Goal: Transaction & Acquisition: Purchase product/service

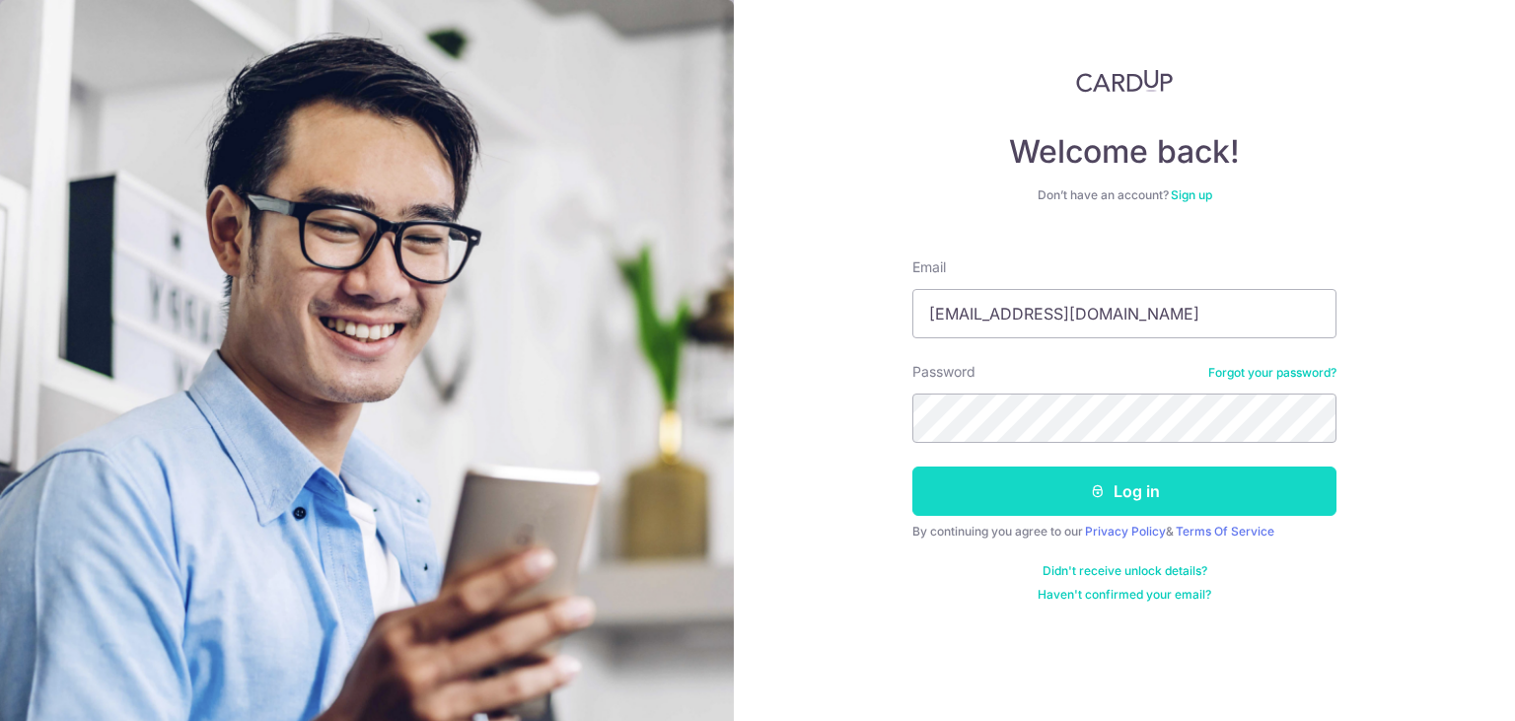
click at [1006, 492] on button "Log in" at bounding box center [1125, 491] width 424 height 49
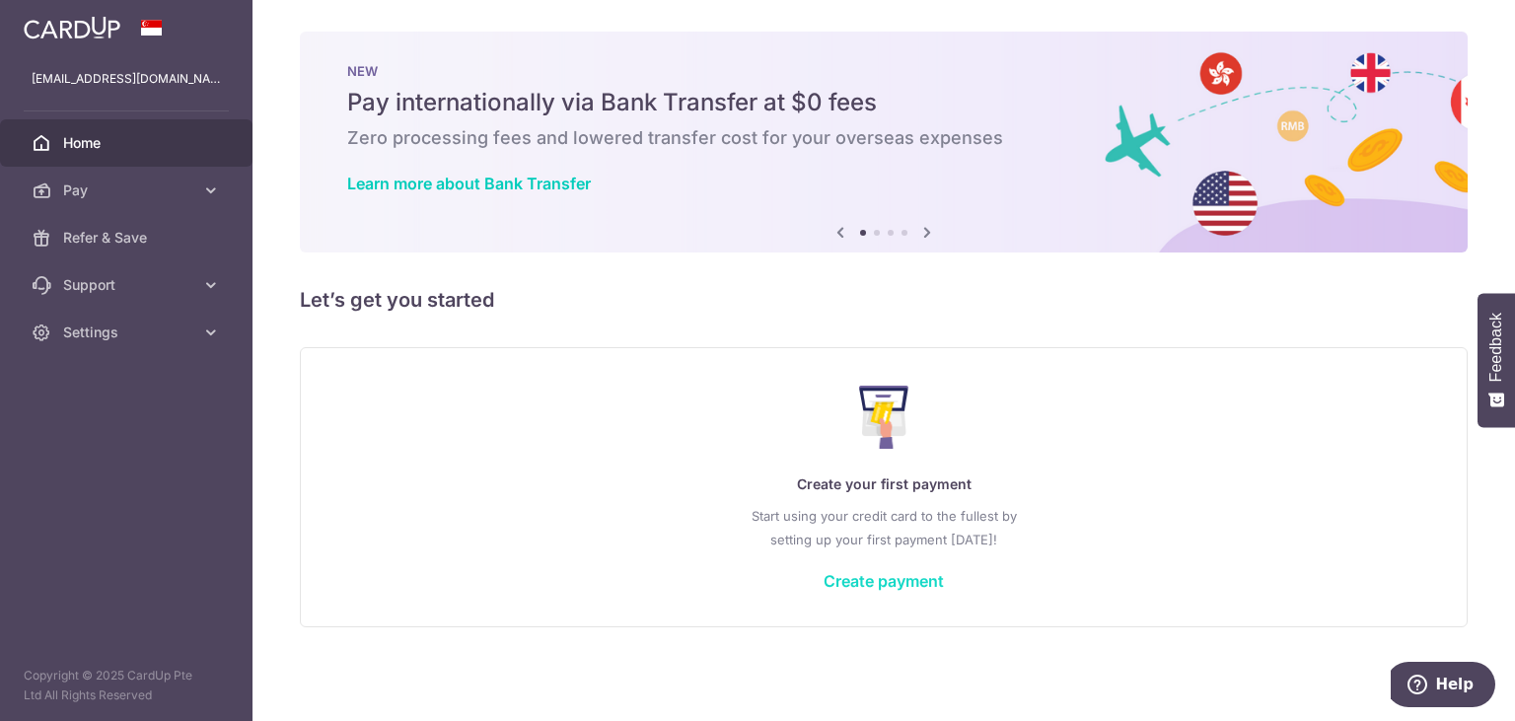
click at [855, 585] on link "Create payment" at bounding box center [884, 581] width 120 height 20
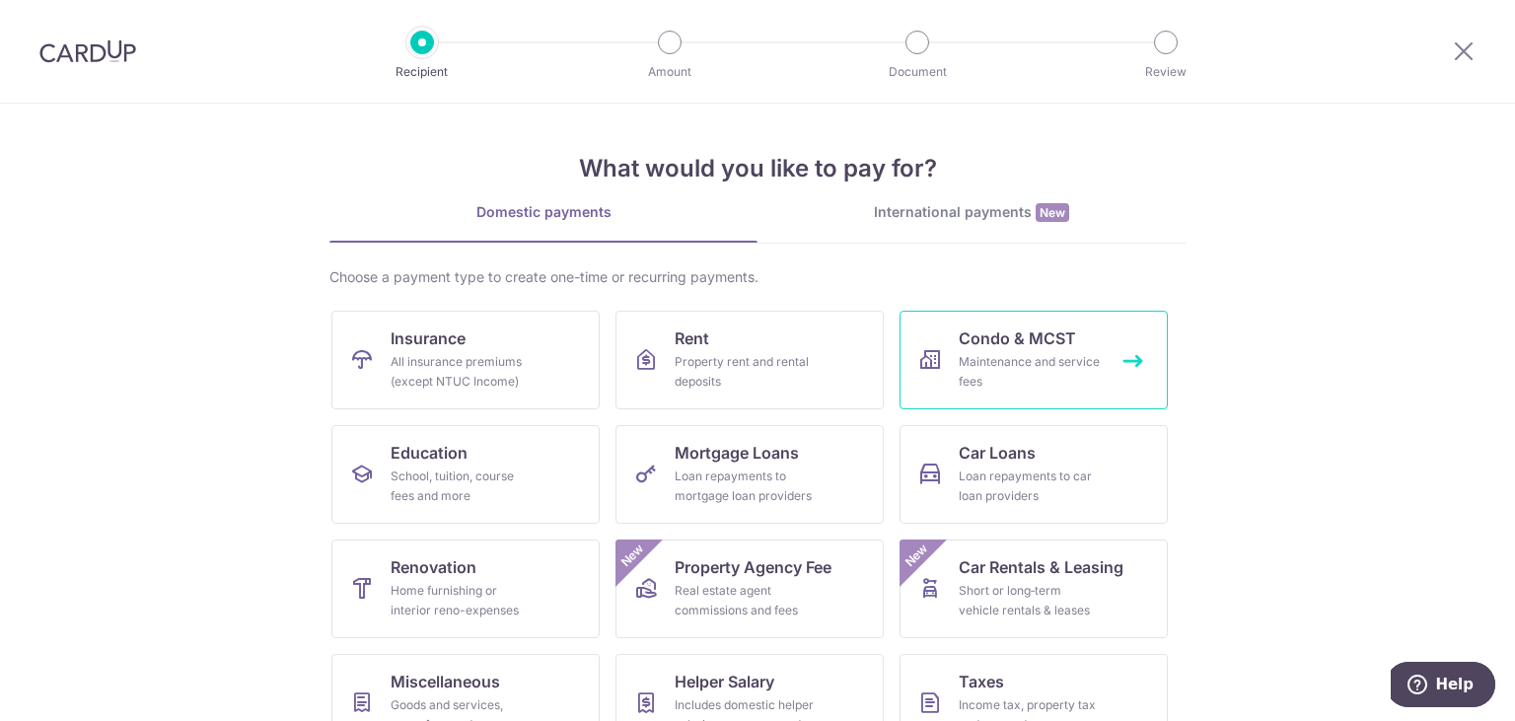
click at [1027, 352] on div "Maintenance and service fees" at bounding box center [1030, 371] width 142 height 39
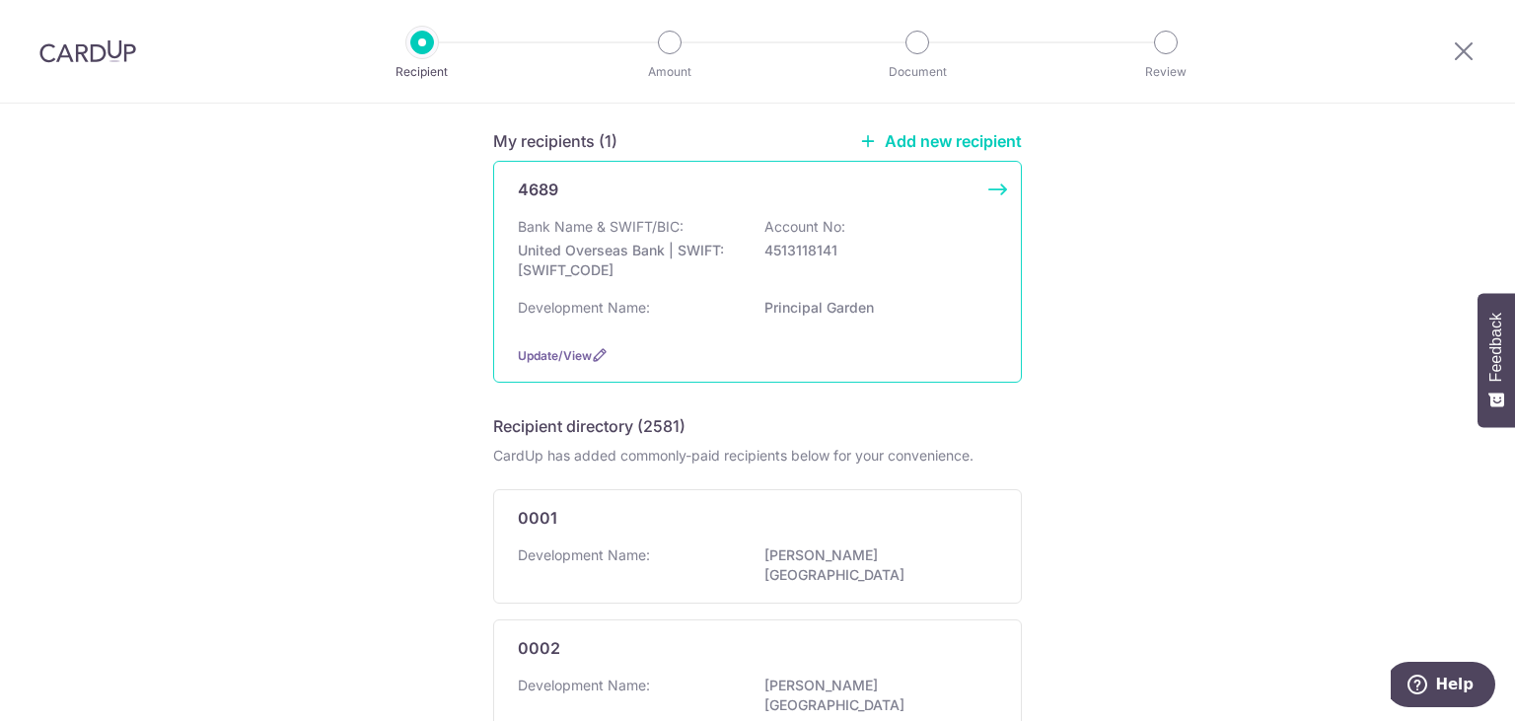
scroll to position [99, 0]
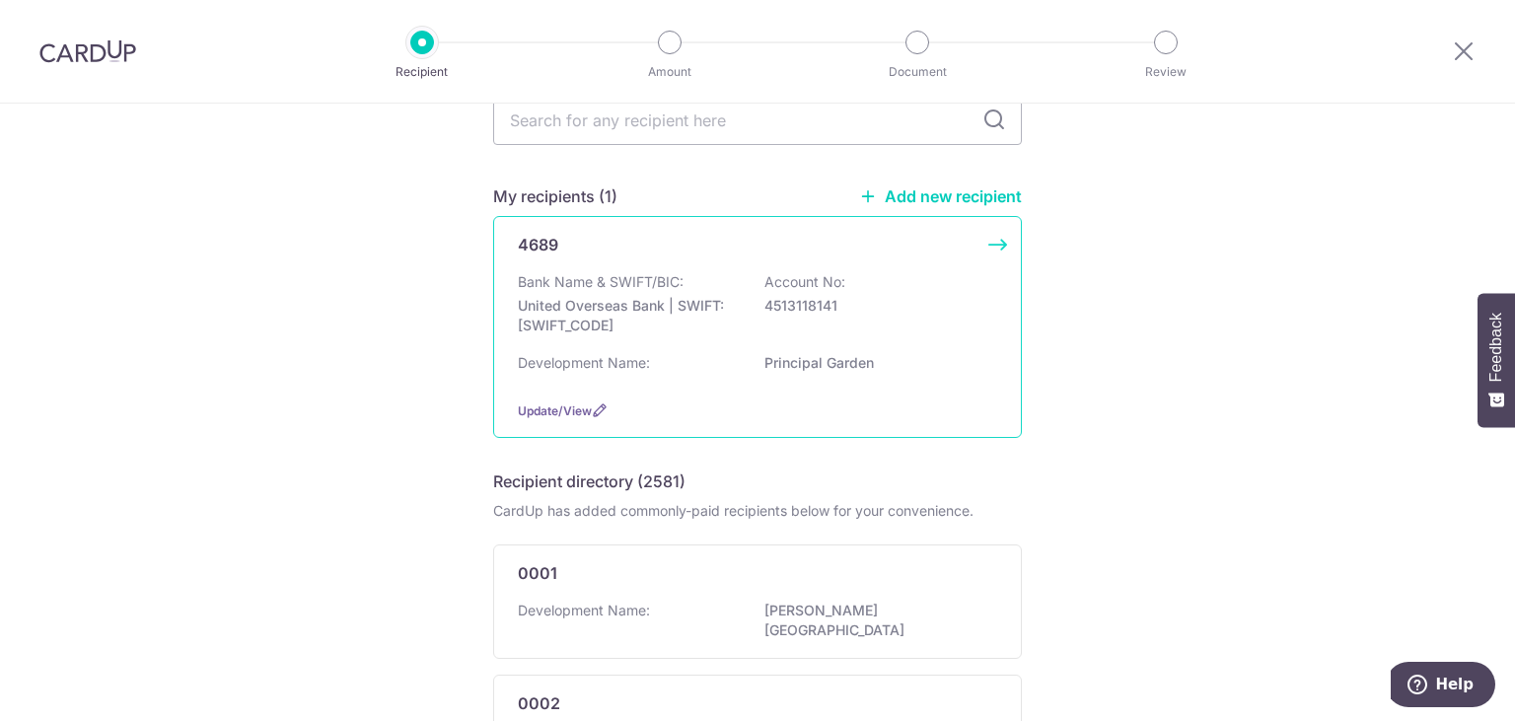
click at [874, 342] on div "Bank Name & SWIFT/BIC: United Overseas Bank | SWIFT: UOVBSGSGXXX Account No: 45…" at bounding box center [757, 308] width 479 height 73
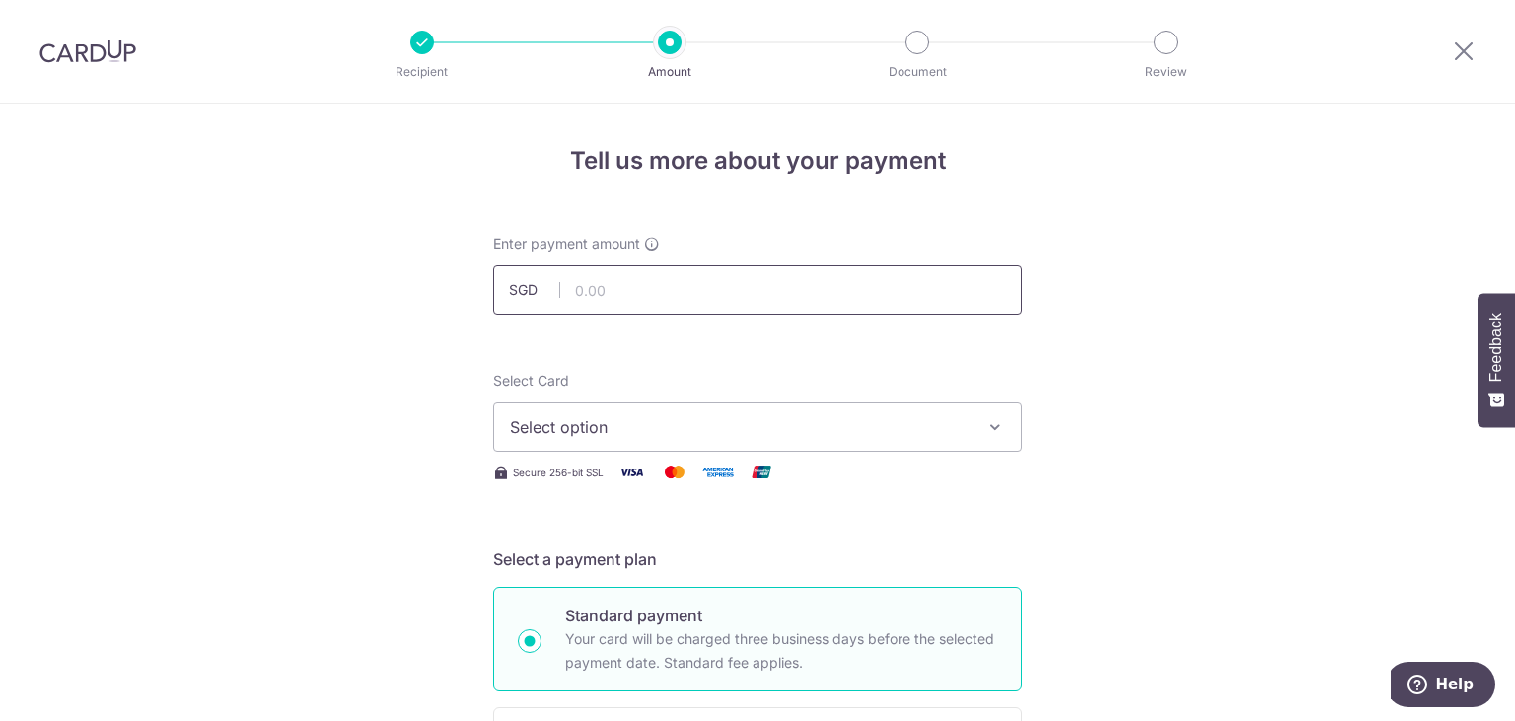
click at [763, 280] on input "text" at bounding box center [757, 289] width 529 height 49
type input "1,216.44"
click at [822, 410] on button "Select option" at bounding box center [757, 427] width 529 height 49
click at [795, 493] on link "Add credit card" at bounding box center [757, 483] width 527 height 36
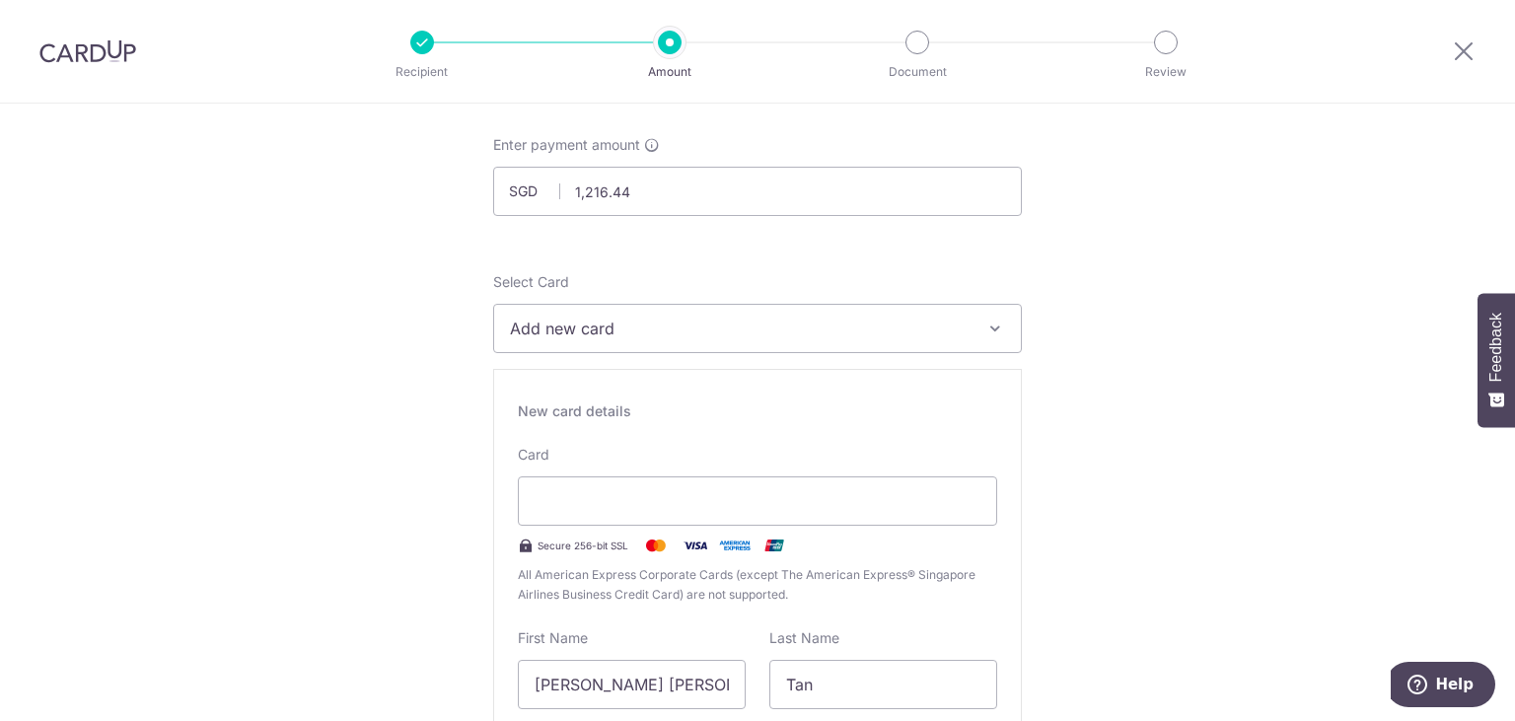
scroll to position [398, 0]
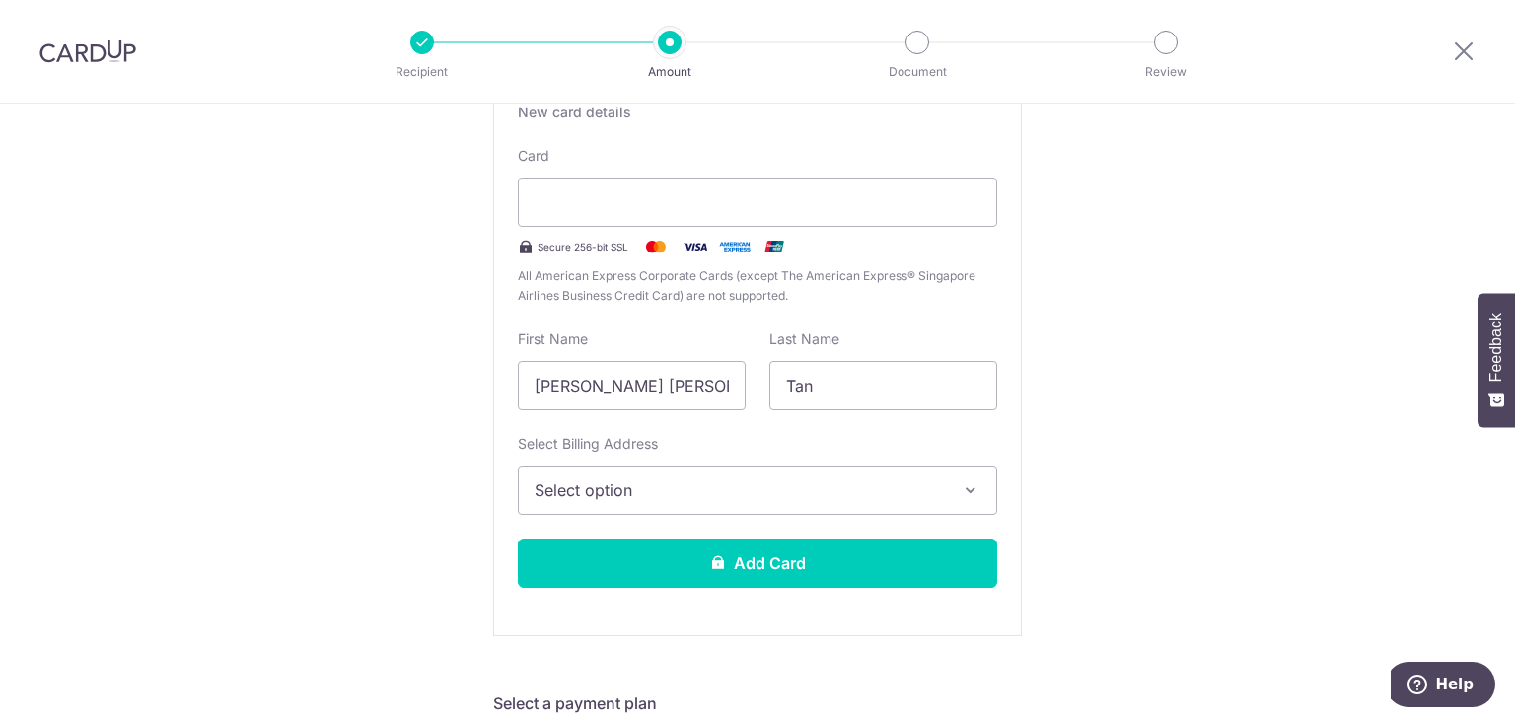
click at [613, 499] on span "Select option" at bounding box center [740, 491] width 410 height 24
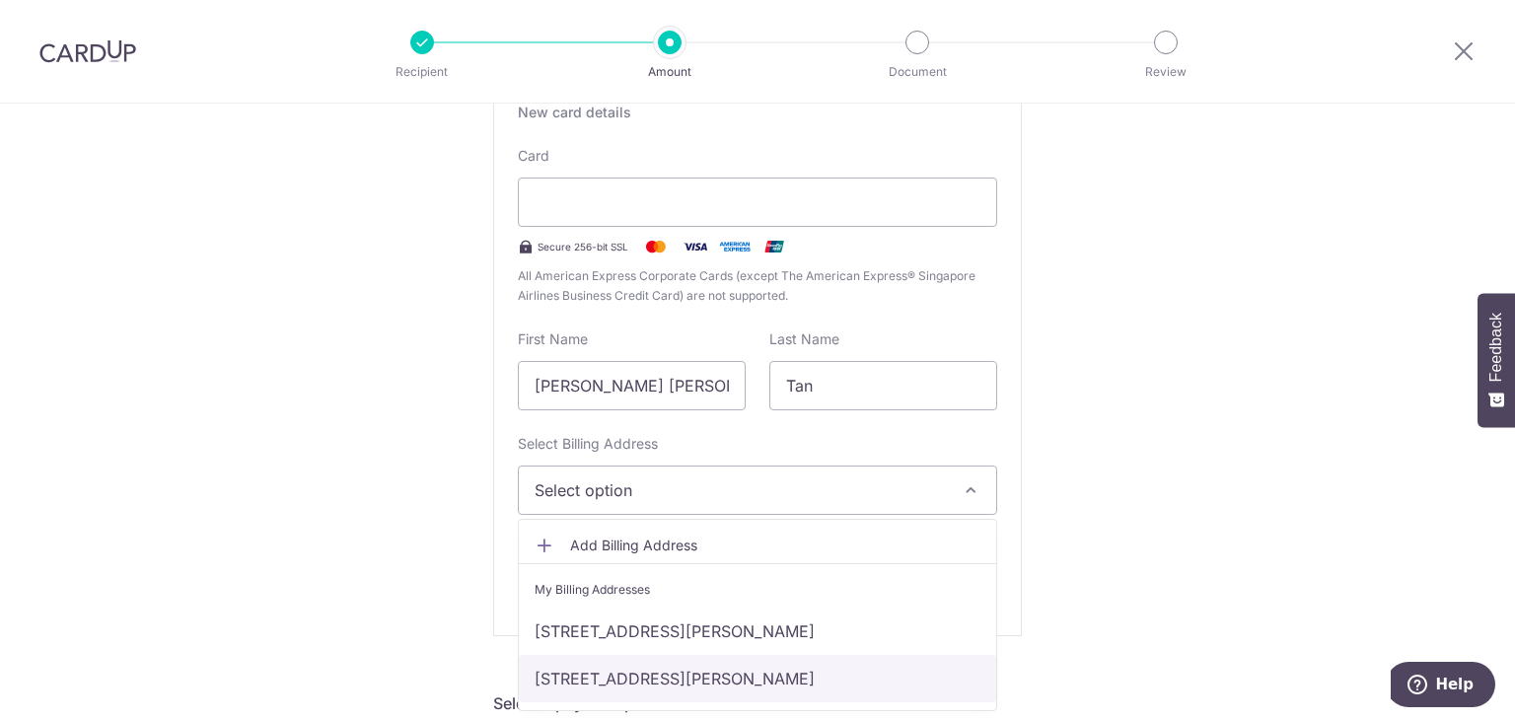
click at [639, 689] on link "97 Prince Charles Crescent #16-22, Singapore, Singapore, Singapore-159028" at bounding box center [758, 678] width 478 height 47
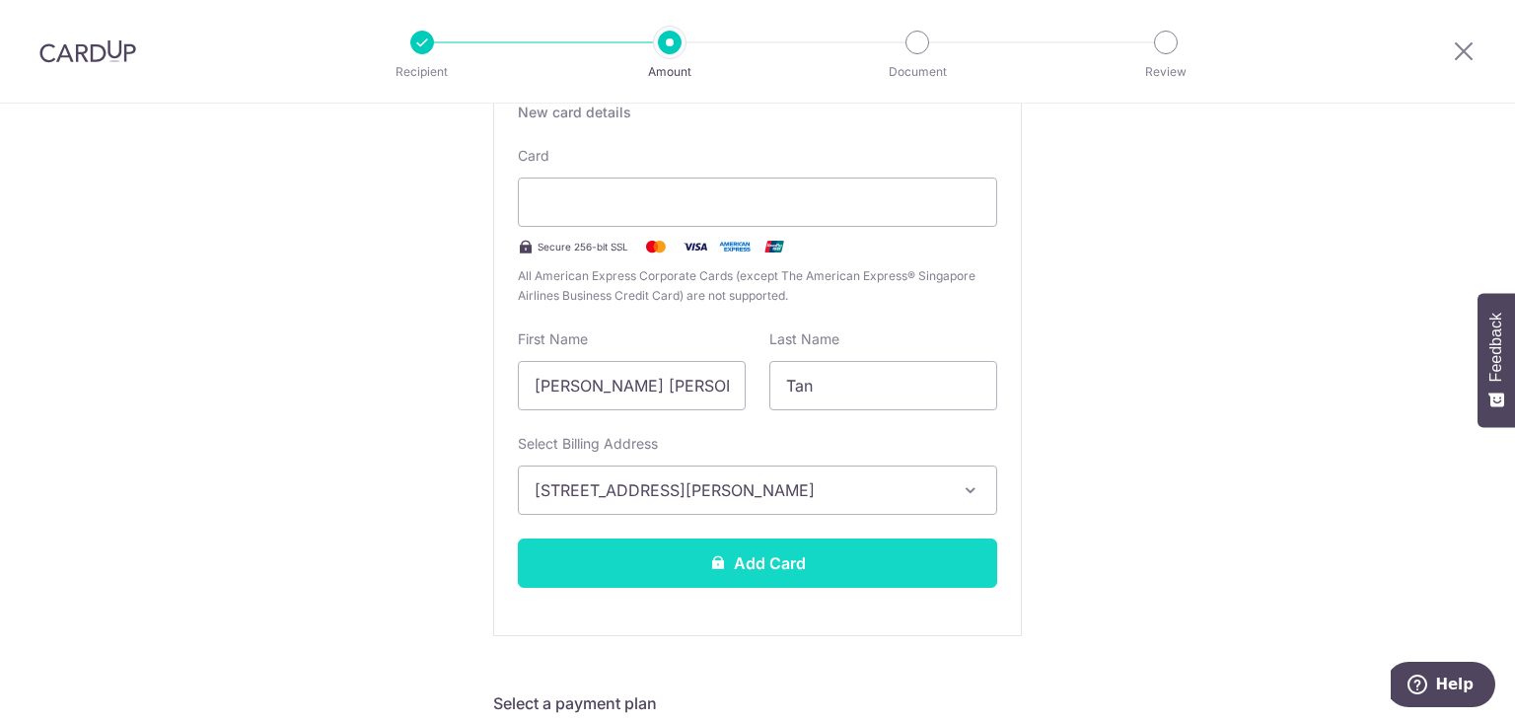
click at [668, 566] on button "Add Card" at bounding box center [757, 563] width 479 height 49
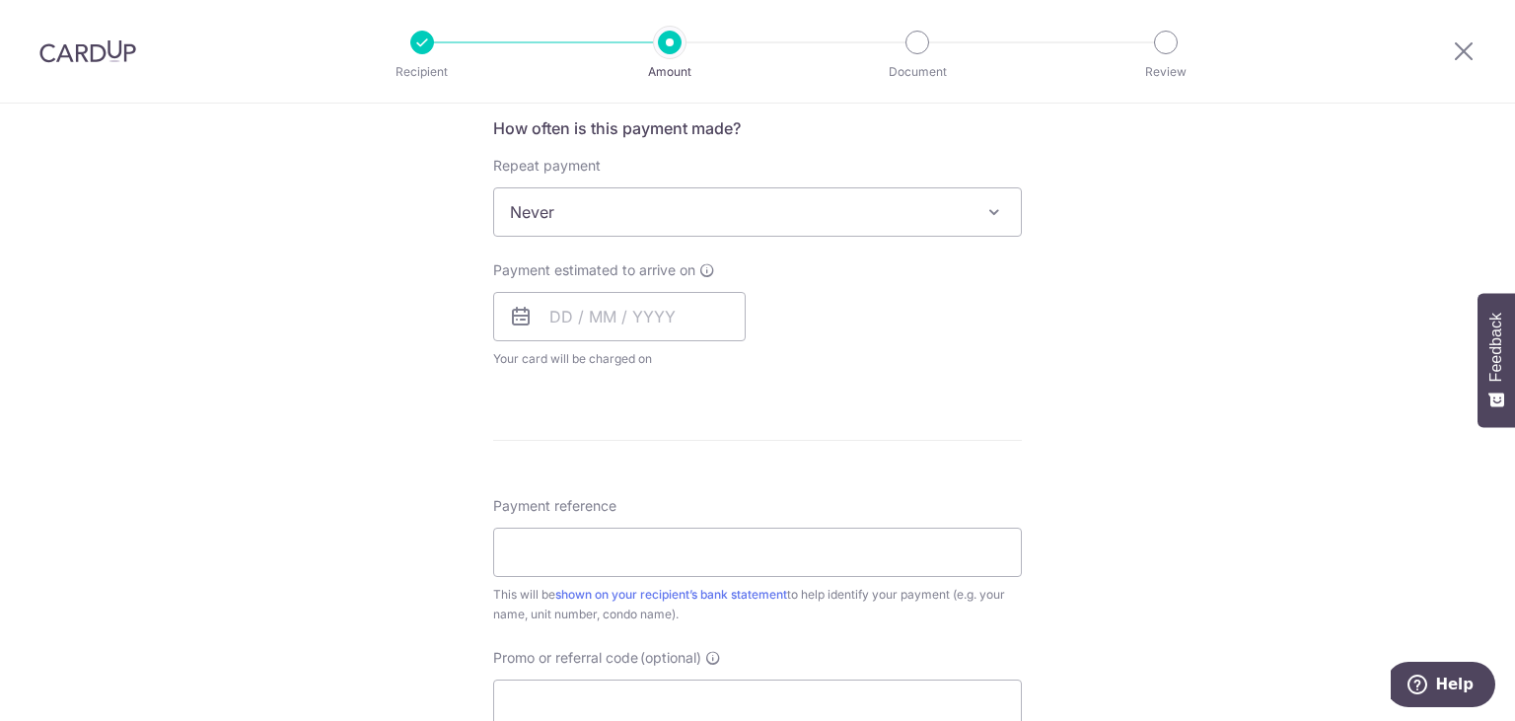
scroll to position [795, 0]
click at [636, 330] on input "text" at bounding box center [619, 319] width 253 height 49
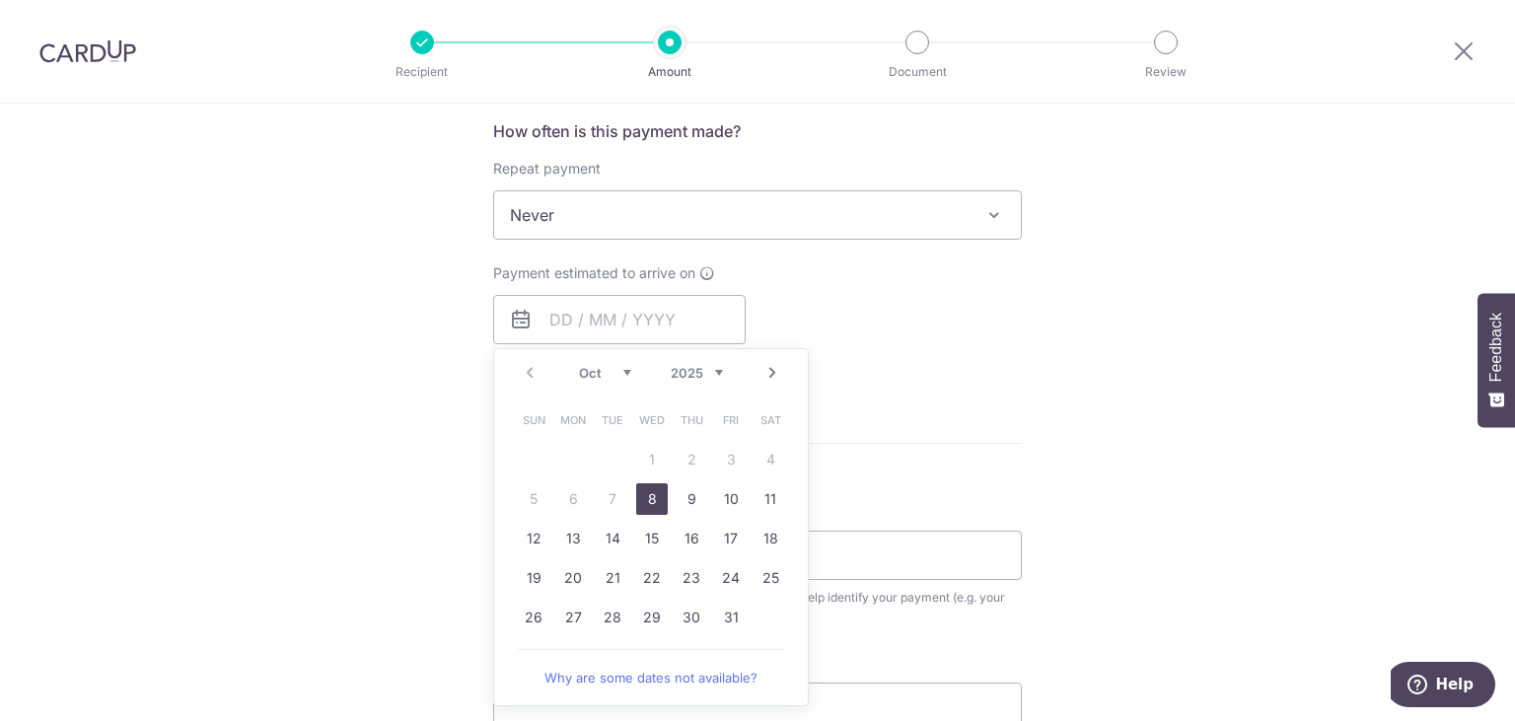
click at [650, 503] on link "8" at bounding box center [652, 499] width 32 height 32
type input "08/10/2025"
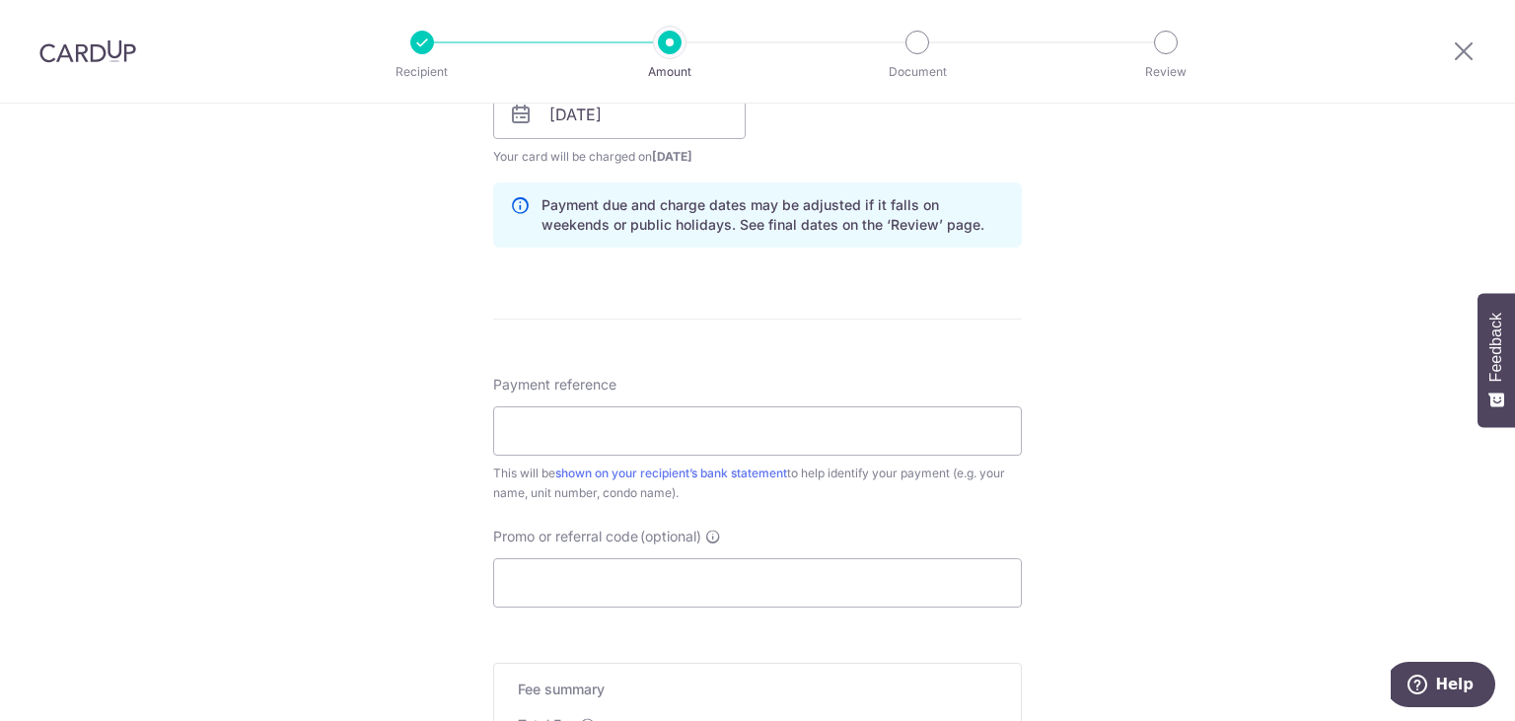
scroll to position [1093, 0]
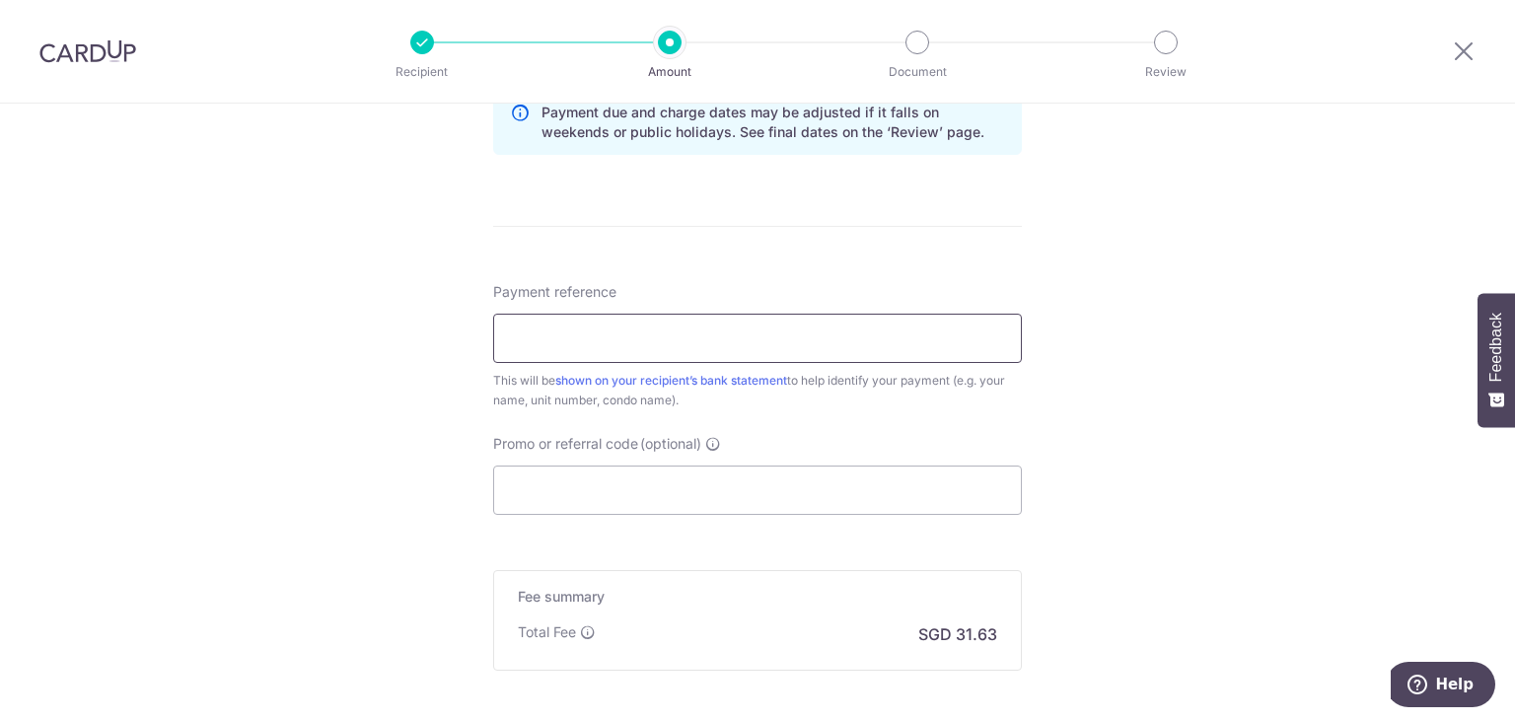
click at [594, 330] on input "Payment reference" at bounding box center [757, 338] width 529 height 49
type input "M"
type input "B"
click at [897, 339] on input "97 Prince Charles Crescent #16-22" at bounding box center [757, 338] width 529 height 49
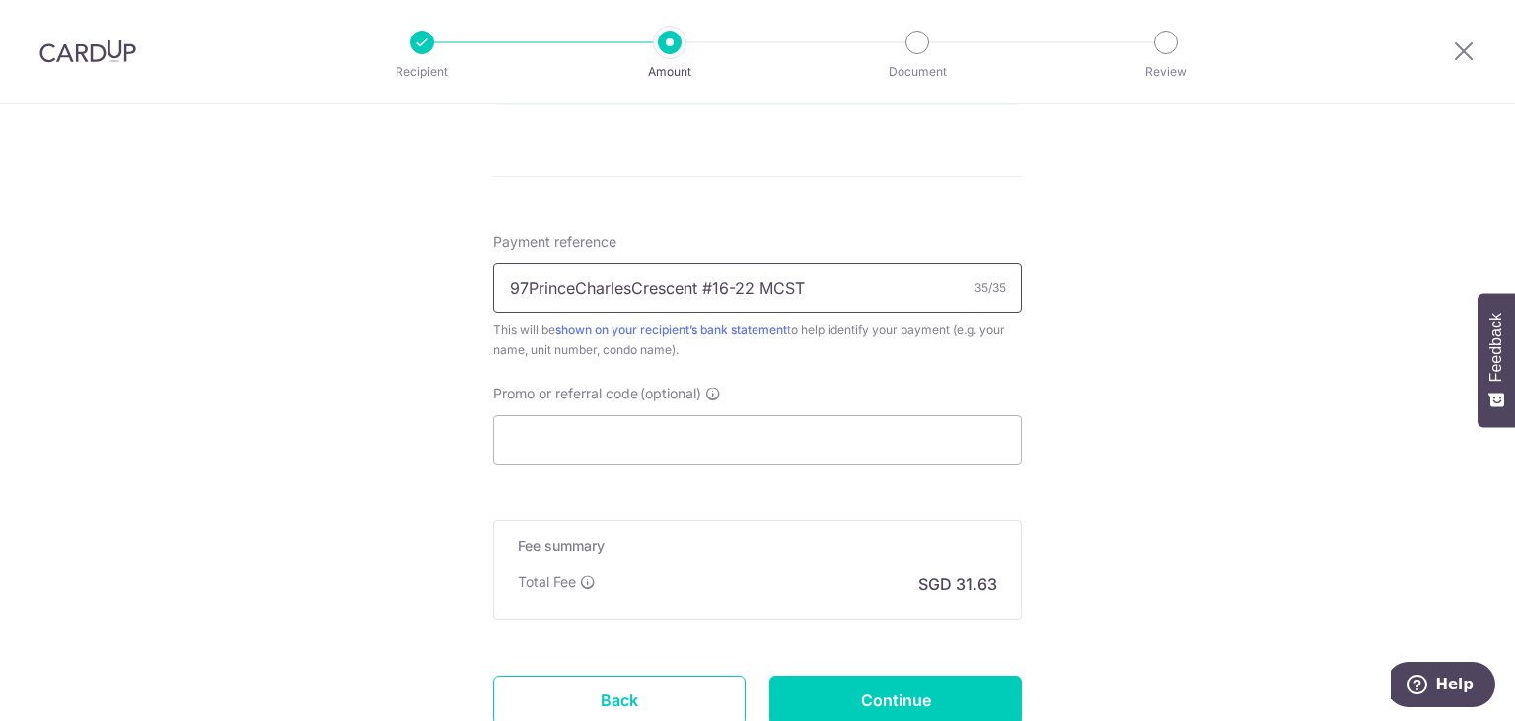
scroll to position [1193, 0]
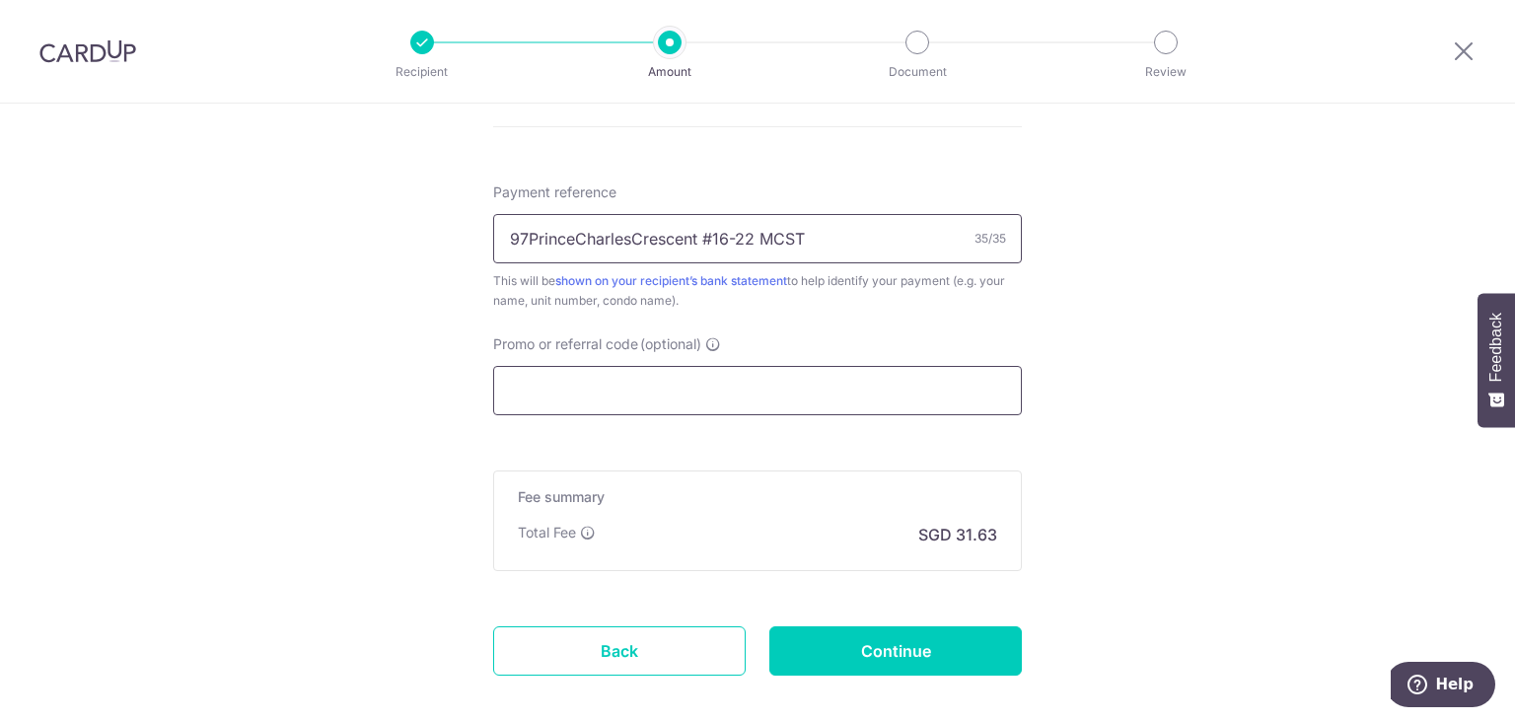
type input "97PrinceCharlesCrescent #16-22 MCST"
click at [803, 401] on input "Promo or referral code (optional)" at bounding box center [757, 390] width 529 height 49
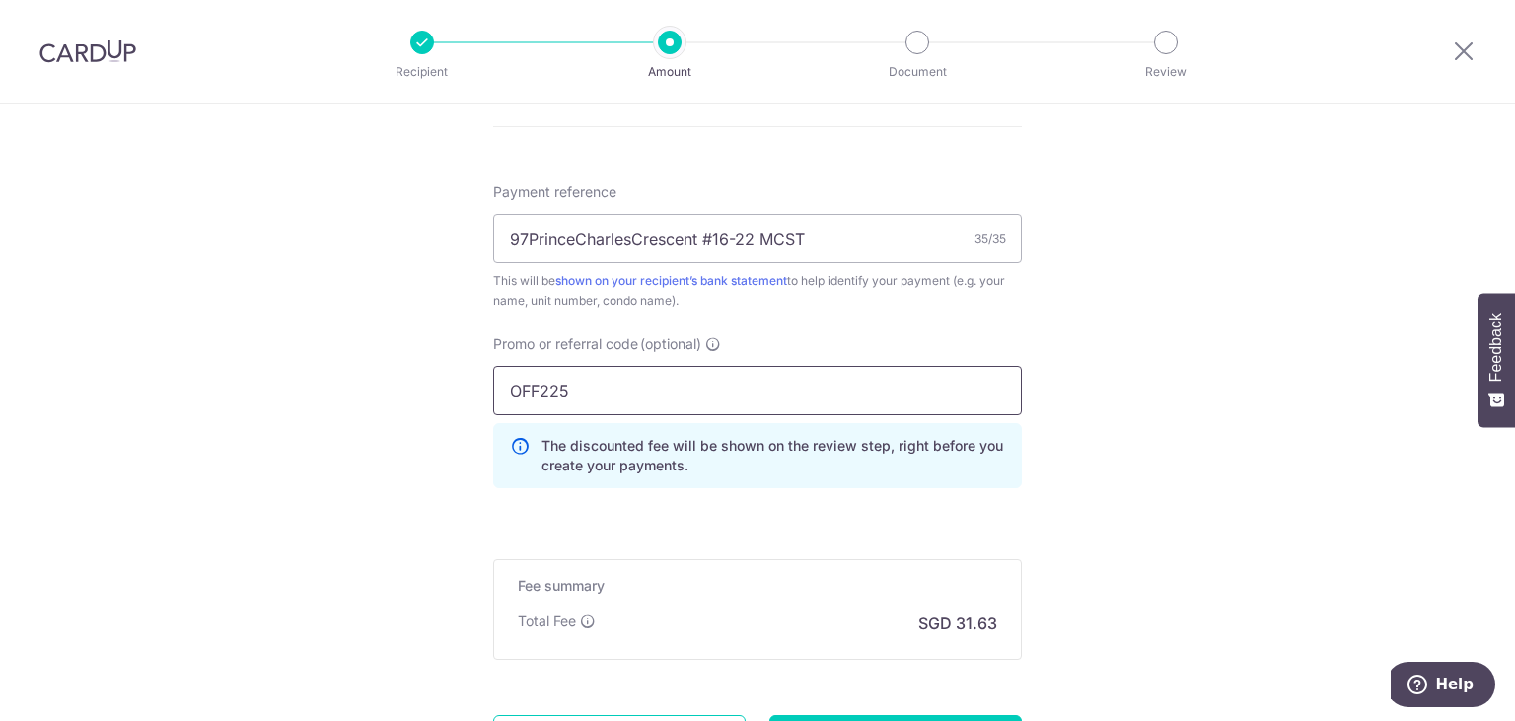
type input "OFF225"
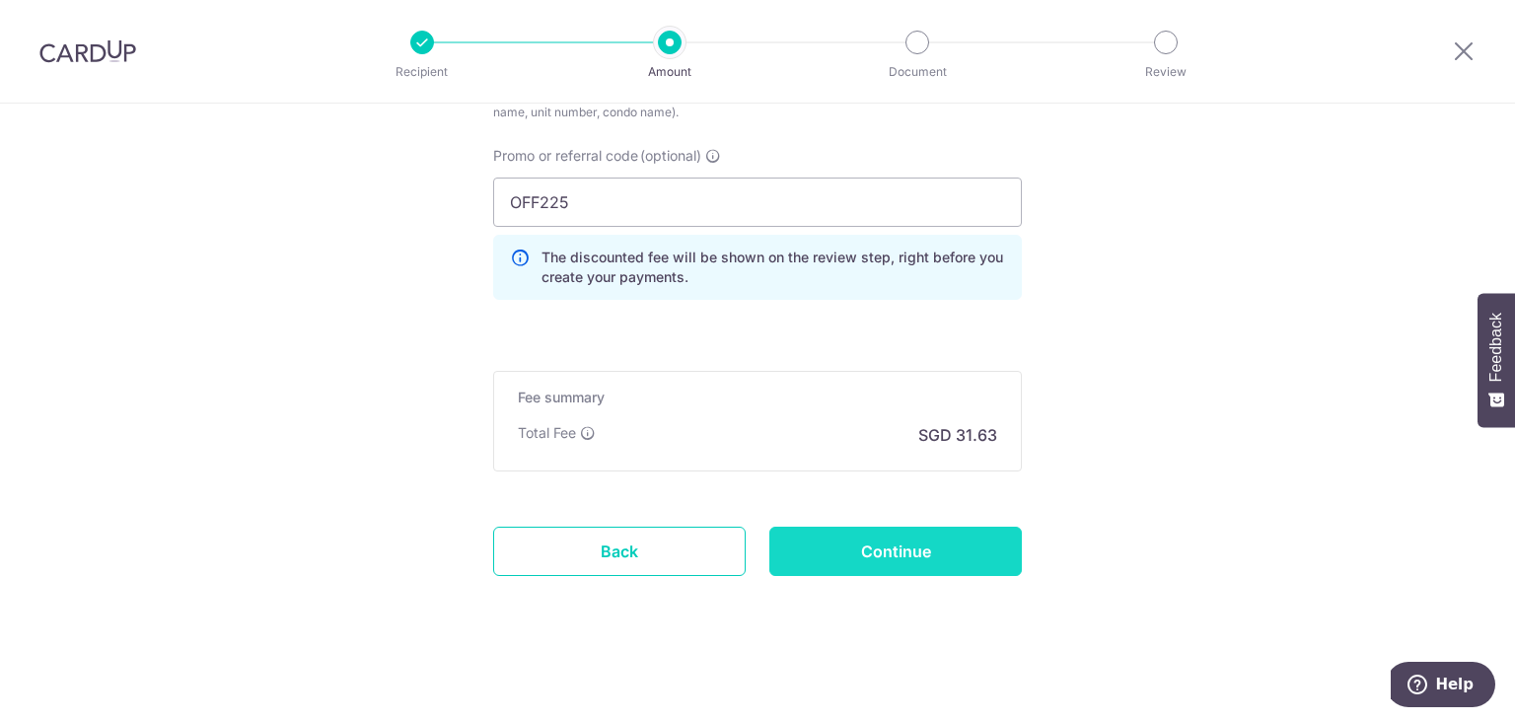
click at [882, 561] on input "Continue" at bounding box center [896, 551] width 253 height 49
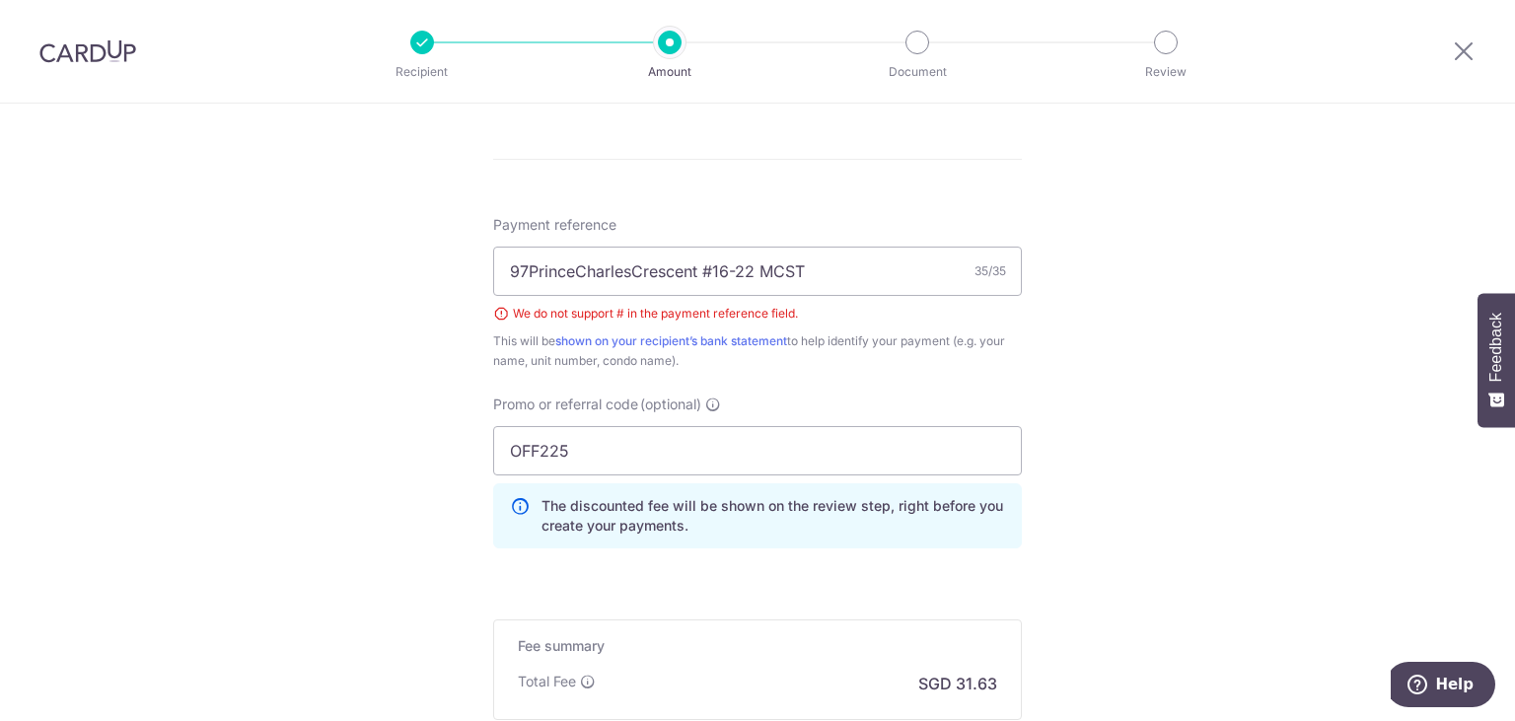
scroll to position [1159, 0]
click at [721, 269] on input "97PrinceCharlesCrescent #16-22 MCST" at bounding box center [757, 272] width 529 height 49
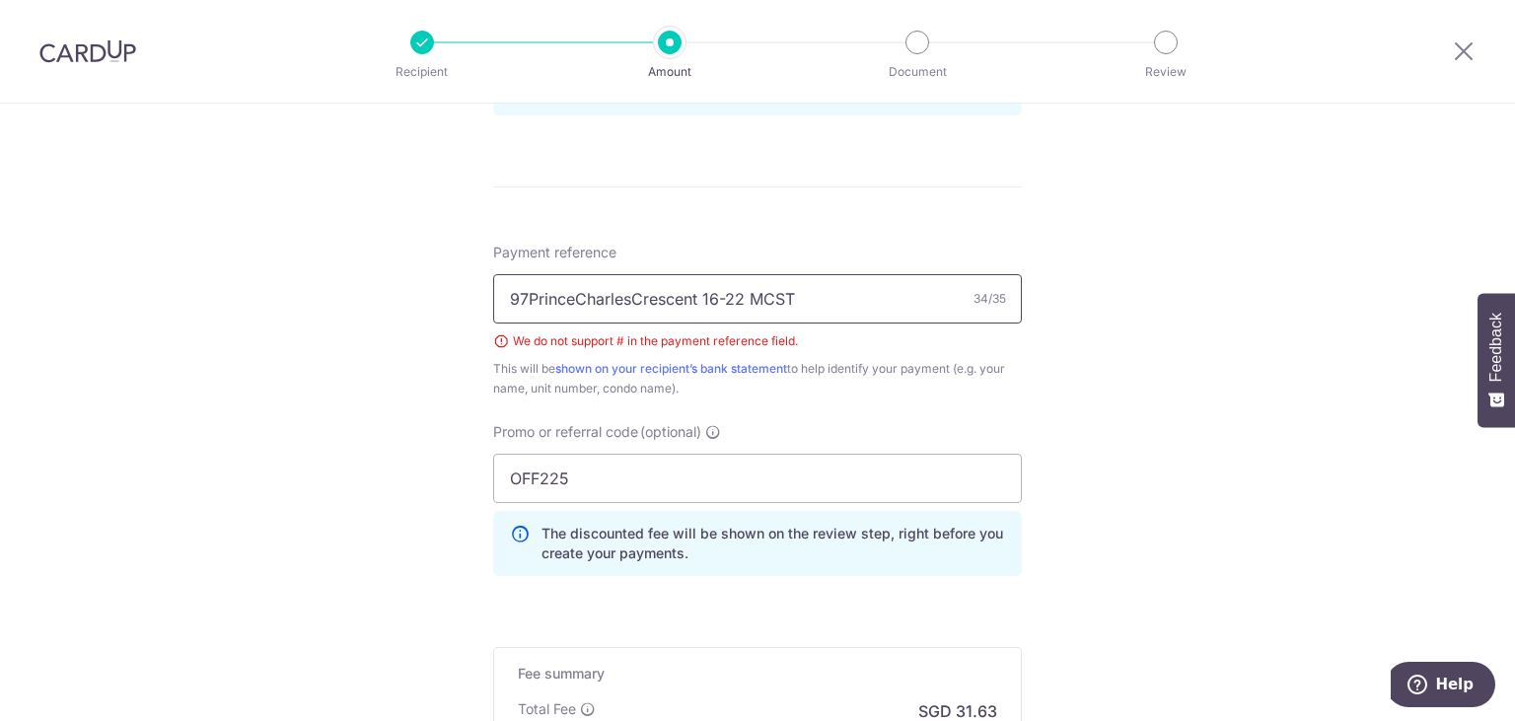
scroll to position [1110, 0]
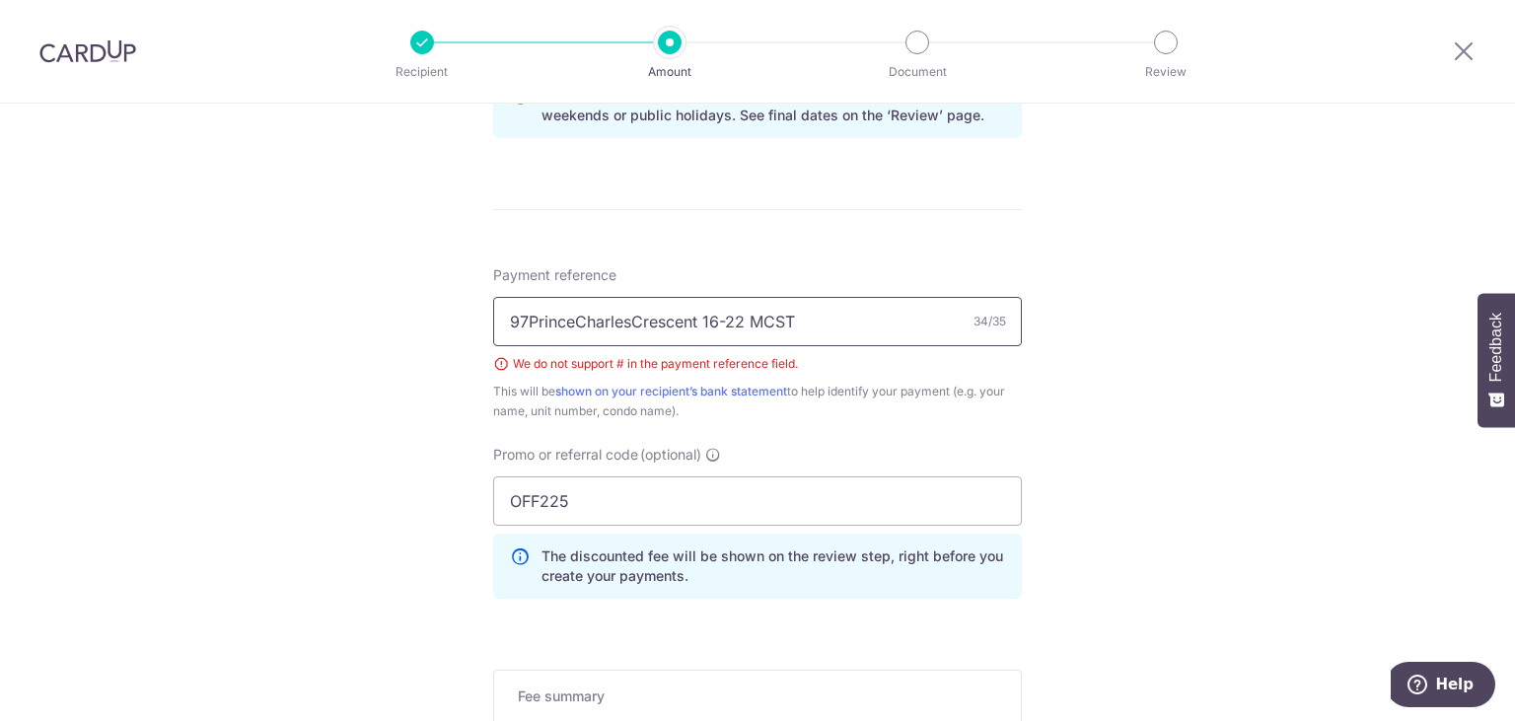
click at [535, 315] on input "97PrinceCharlesCrescent 16-22 MCST" at bounding box center [757, 321] width 529 height 49
type input "97 PrinceCharlesCrescent 16-22 MCST"
click at [440, 336] on div "Tell us more about your payment Enter payment amount SGD 1,216.44 1216.44 Selec…" at bounding box center [757, 8] width 1515 height 2029
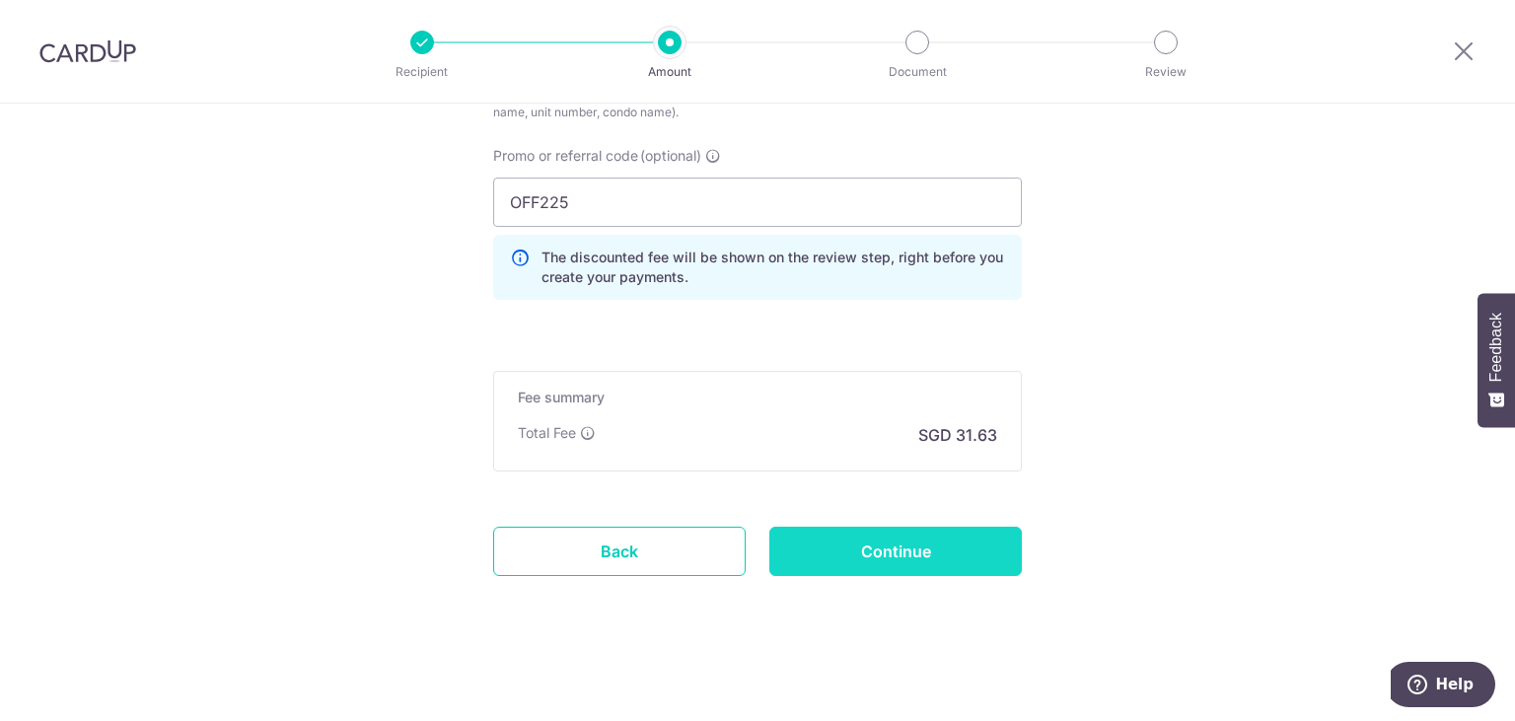
click at [946, 556] on input "Continue" at bounding box center [896, 551] width 253 height 49
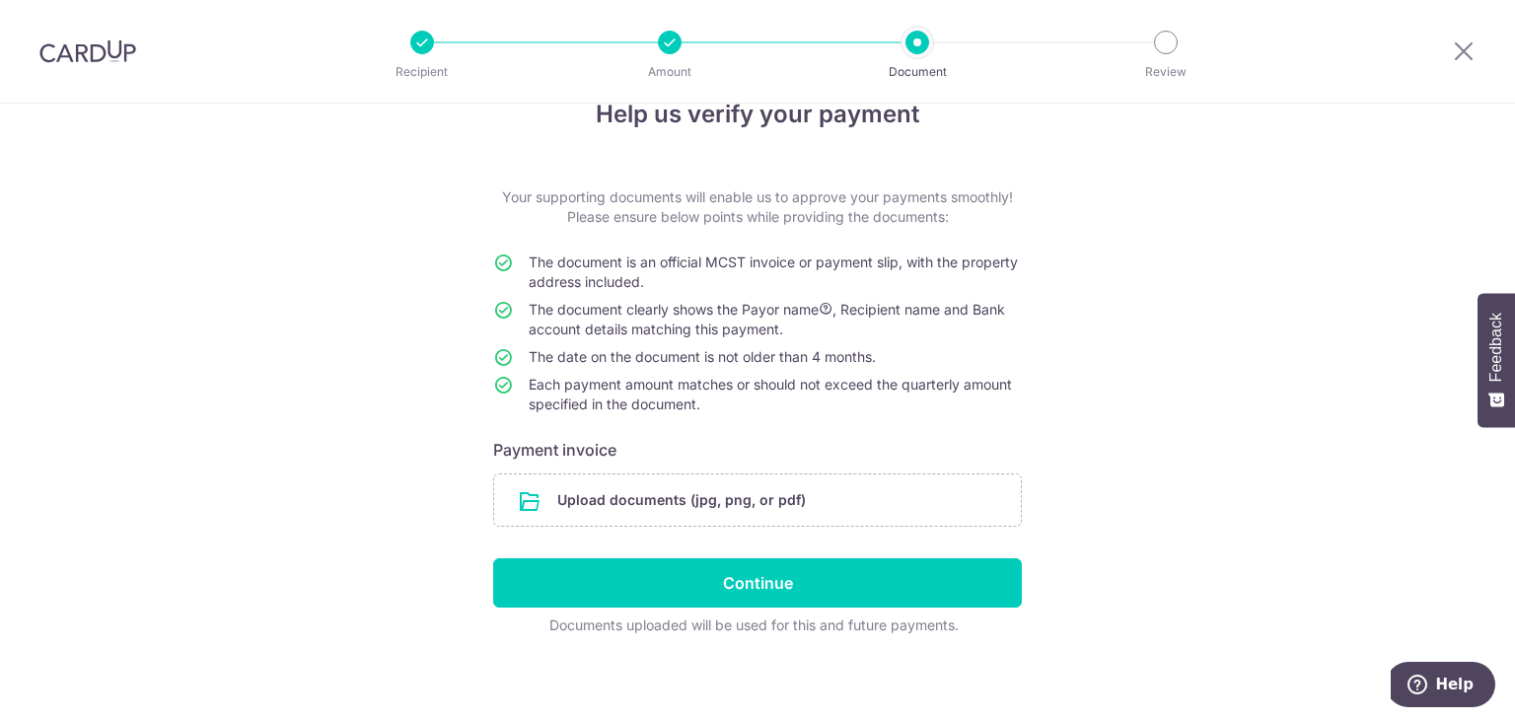
scroll to position [51, 0]
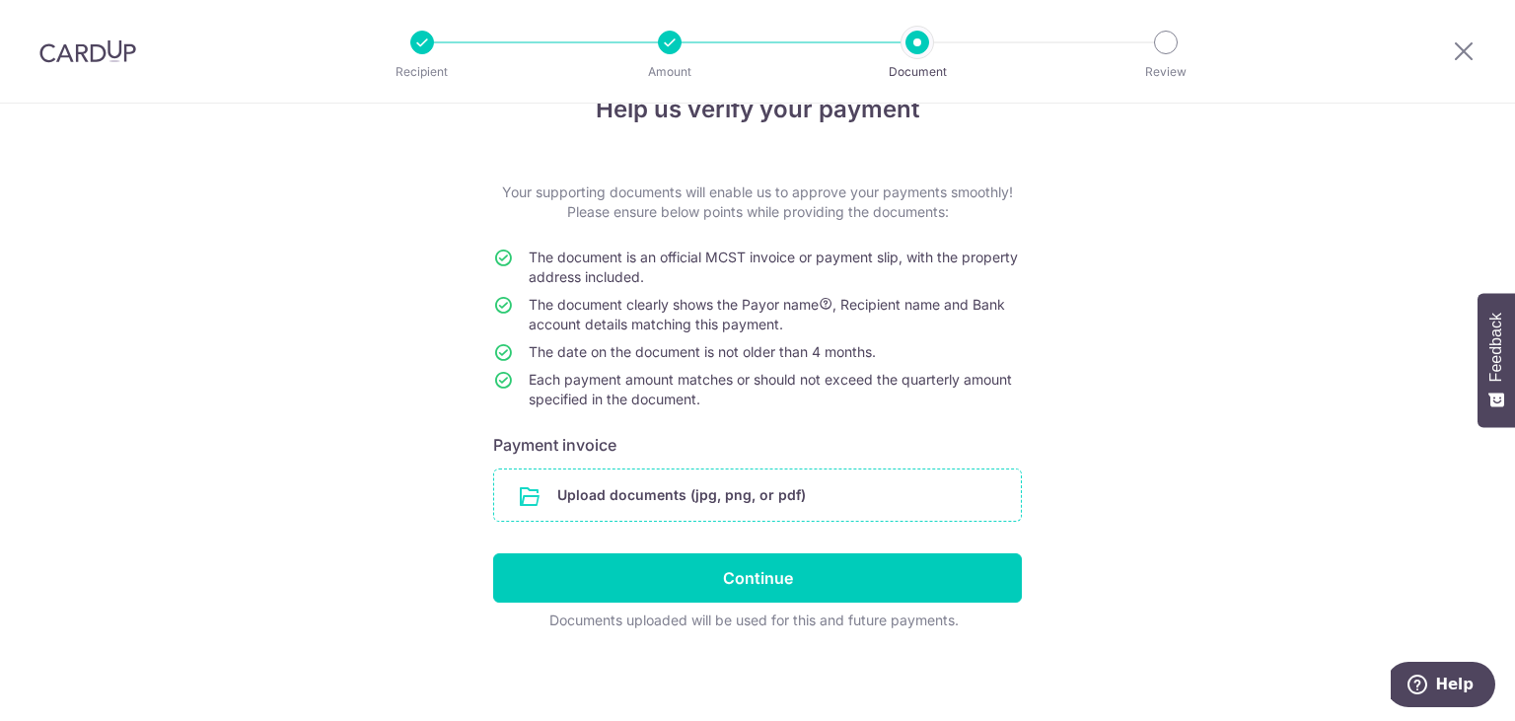
click at [636, 490] on input "file" at bounding box center [757, 495] width 527 height 51
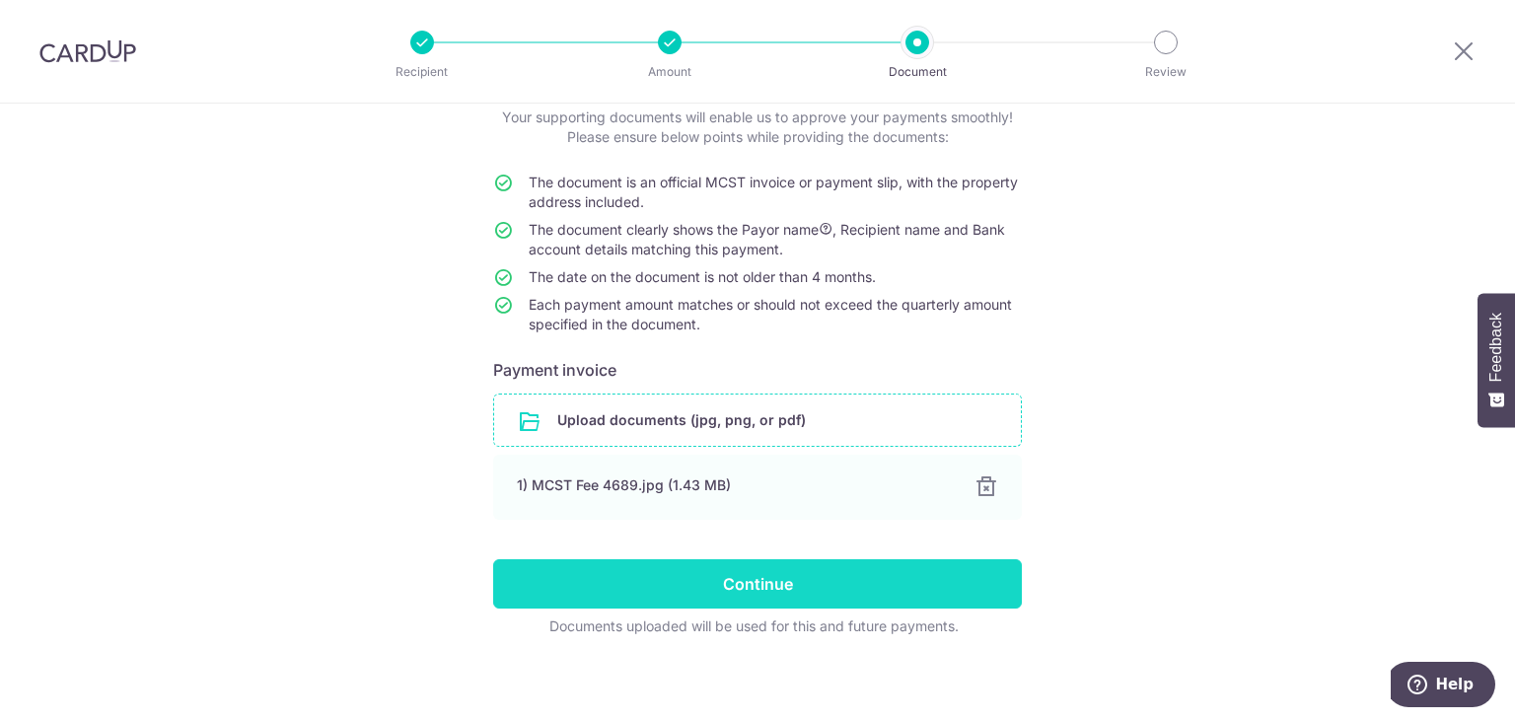
scroll to position [133, 0]
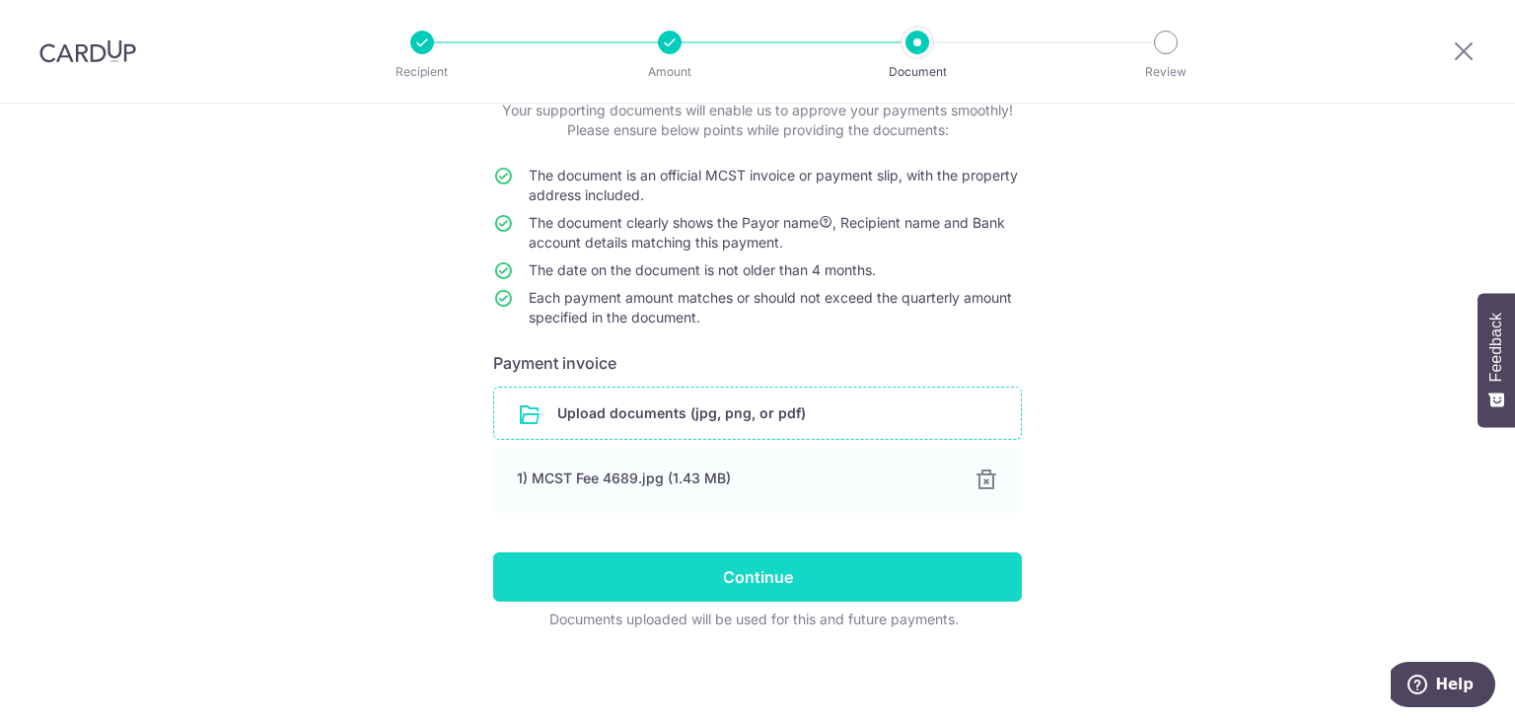
click at [755, 586] on input "Continue" at bounding box center [757, 577] width 529 height 49
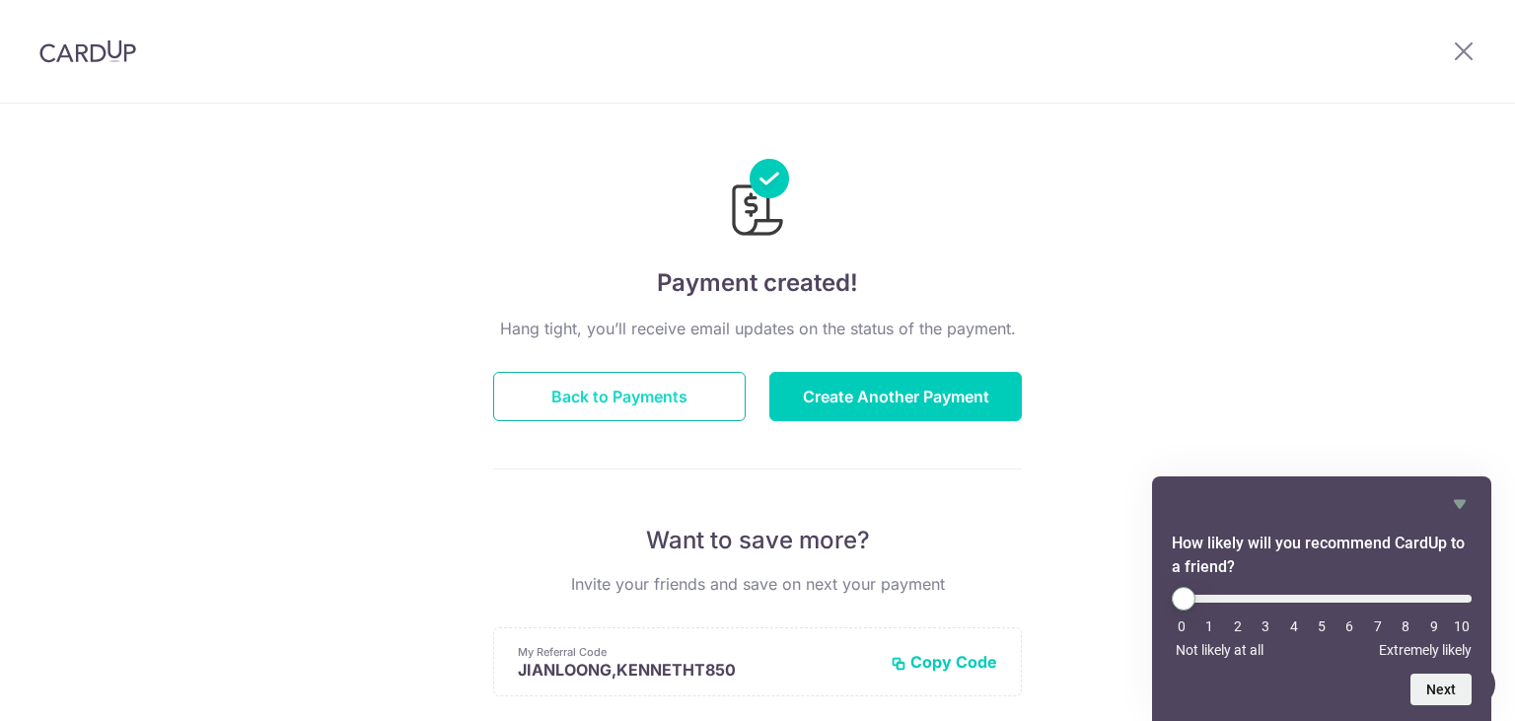
click at [644, 408] on button "Back to Payments" at bounding box center [619, 396] width 253 height 49
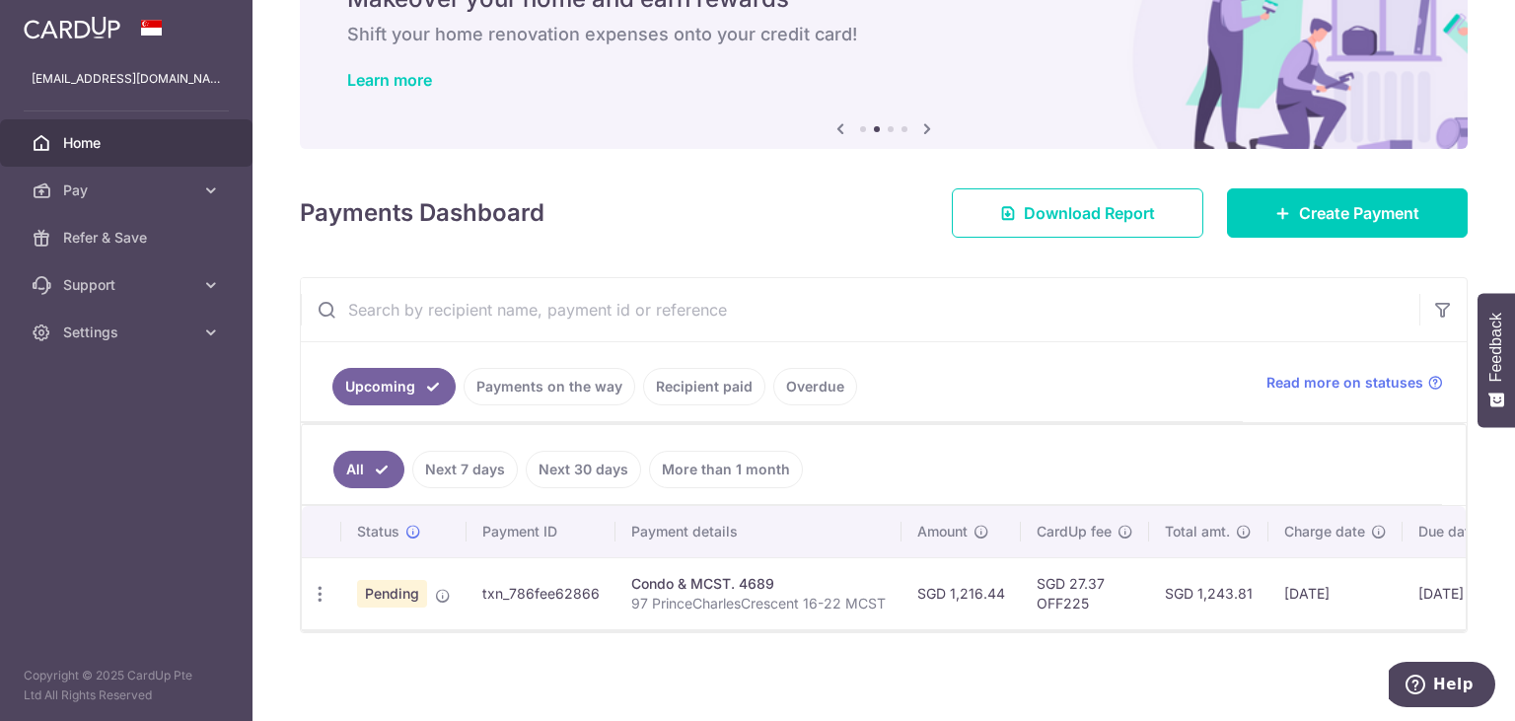
scroll to position [105, 0]
click at [80, 140] on span "Home" at bounding box center [128, 143] width 130 height 20
